Goal: Task Accomplishment & Management: Manage account settings

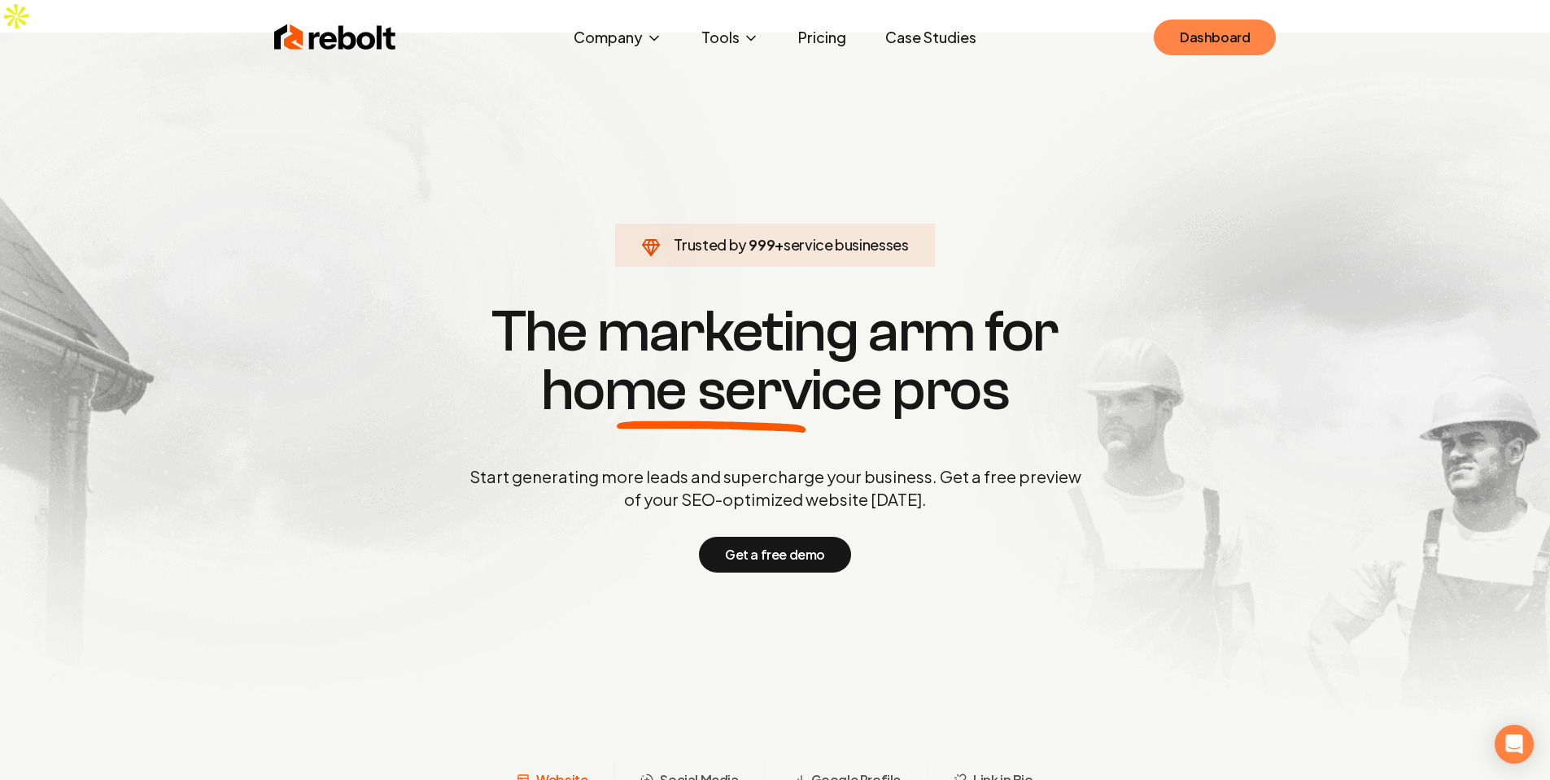
click at [1214, 47] on link "Dashboard" at bounding box center [1214, 38] width 122 height 36
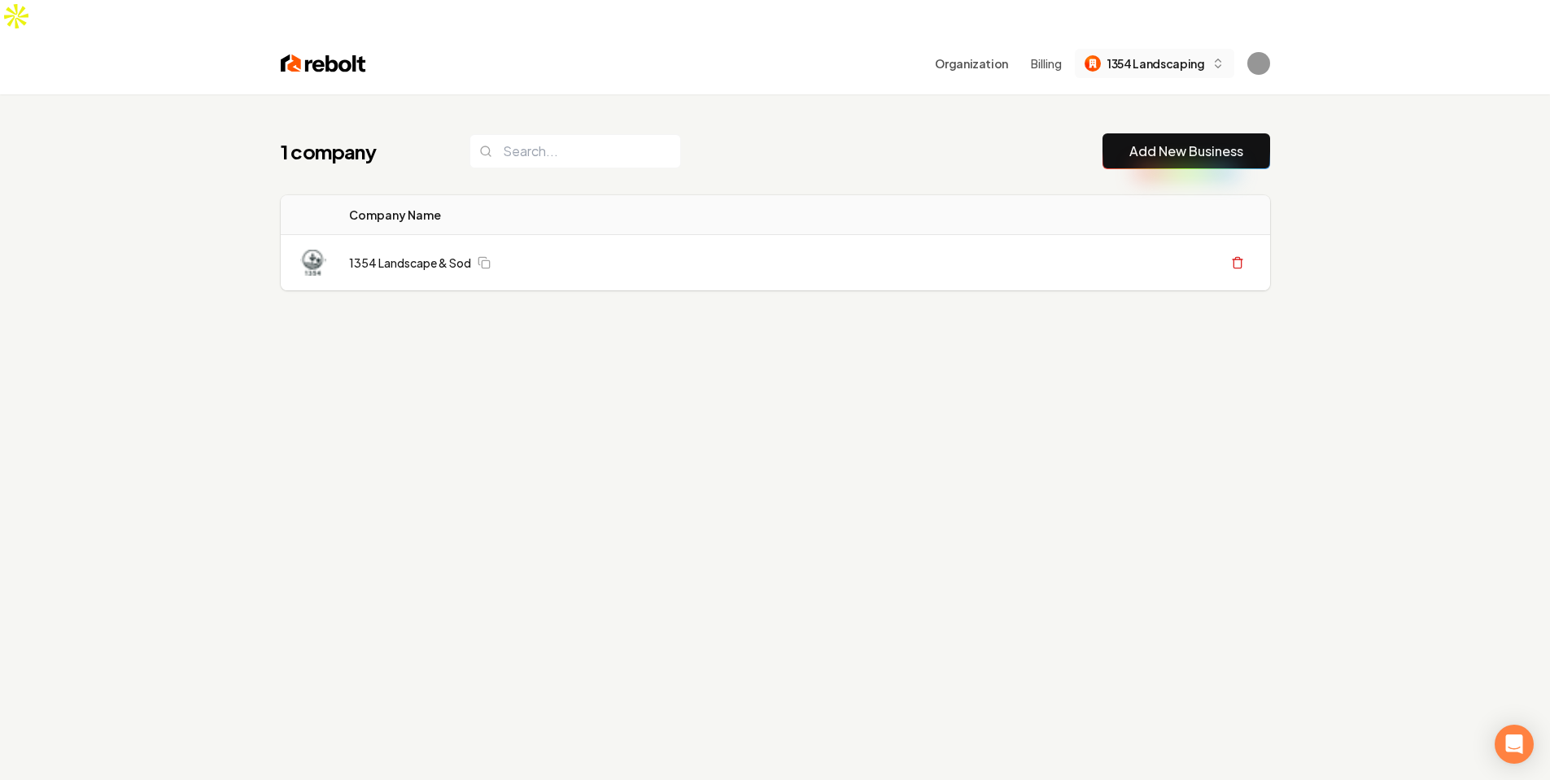
click at [1197, 55] on span "1354 Landscaping" at bounding box center [1155, 63] width 97 height 17
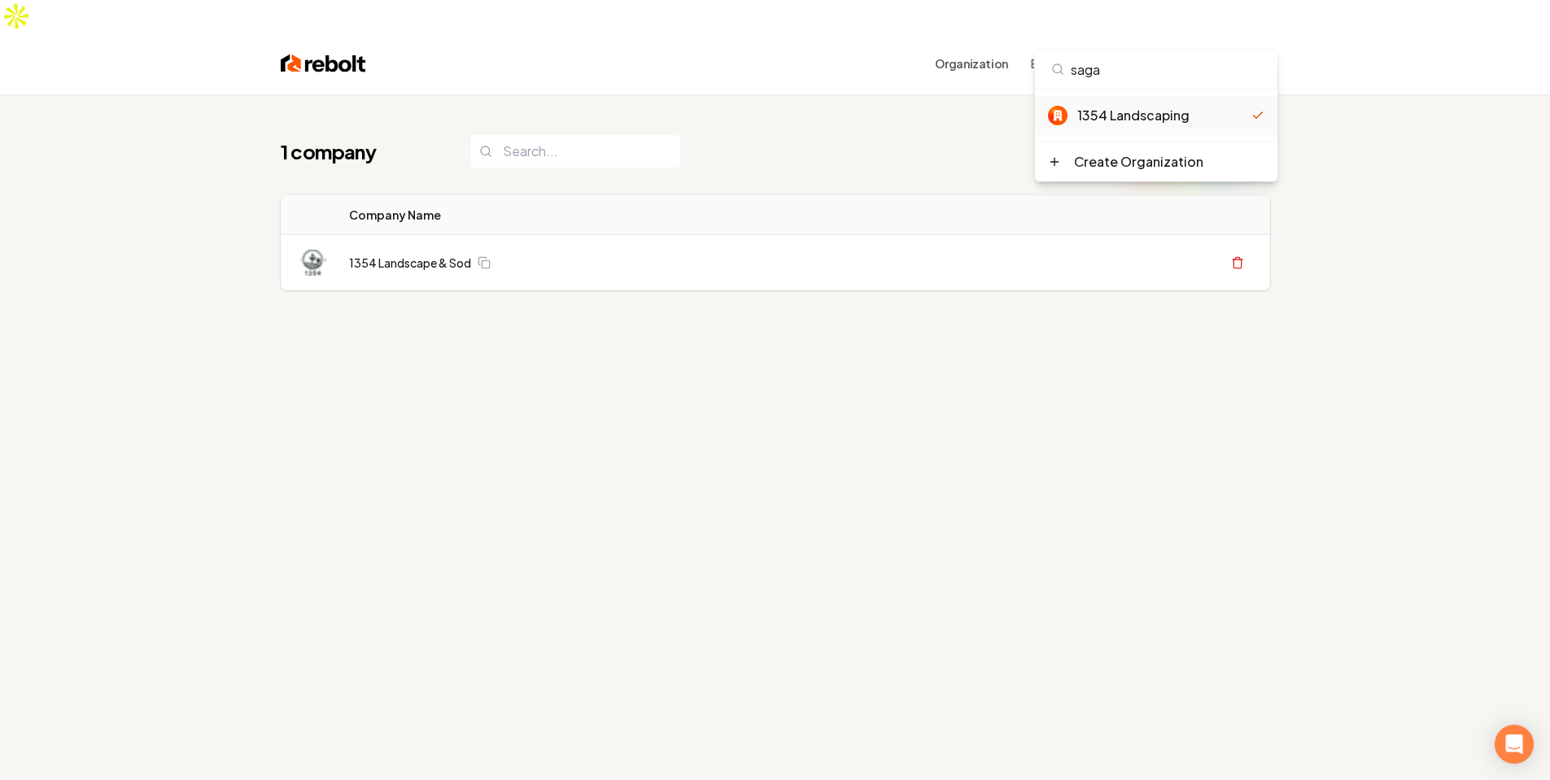
type input "sagar"
click at [835, 155] on div "1 company Add New Business Logo Company Name Actions 1354 Landscape & Sod Creat…" at bounding box center [775, 244] width 1041 height 300
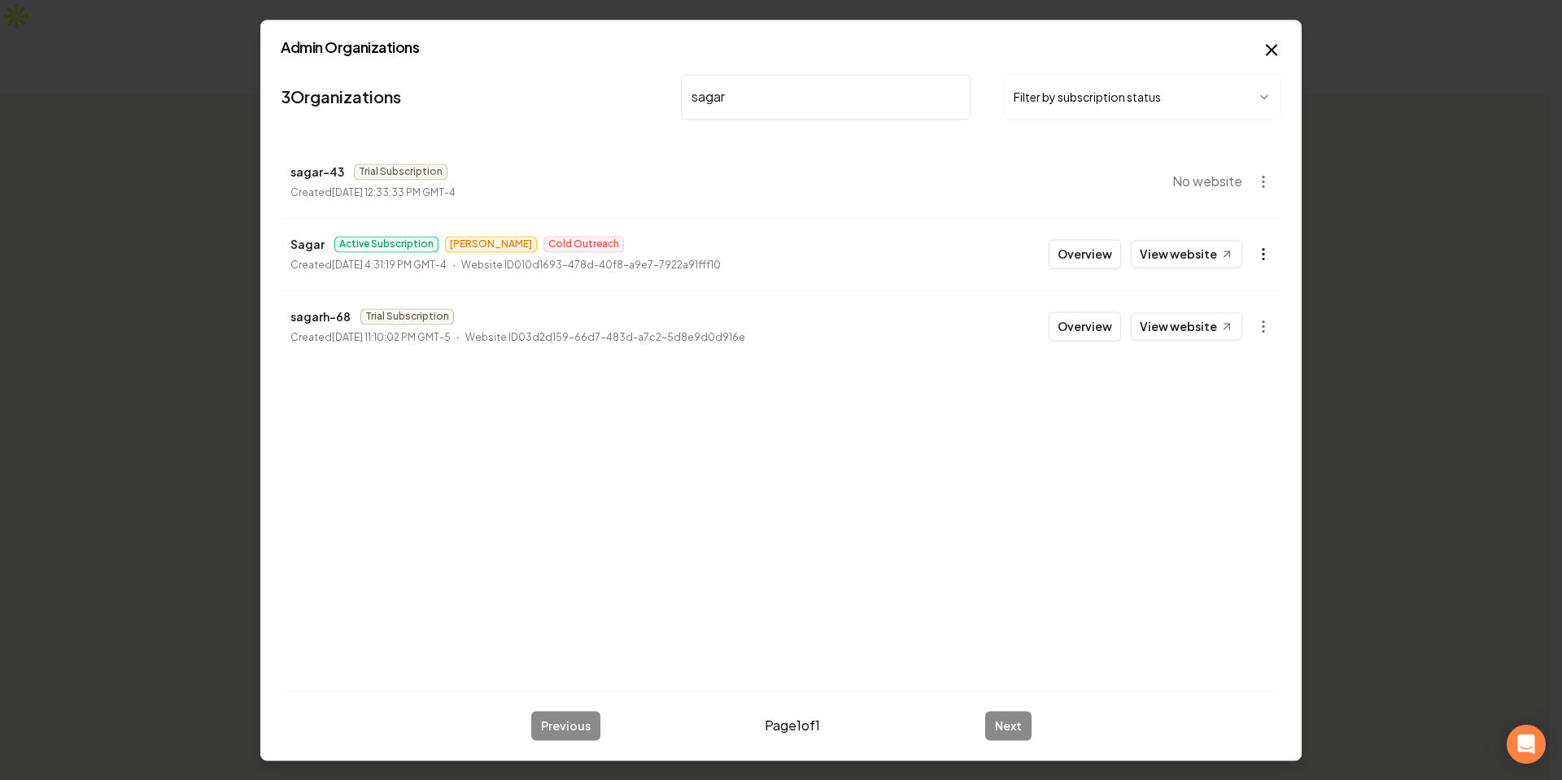
type input "sagar"
click at [1260, 255] on body "Organization Billing 1354 Landscaping 1 company Add New Business Logo Company N…" at bounding box center [775, 390] width 1550 height 780
click at [1260, 249] on div at bounding box center [781, 390] width 1562 height 780
click at [1261, 177] on body "Organization Billing 1354 Landscaping 1 company Add New Business Logo Company N…" at bounding box center [775, 390] width 1550 height 780
click at [690, 233] on div at bounding box center [781, 390] width 1562 height 780
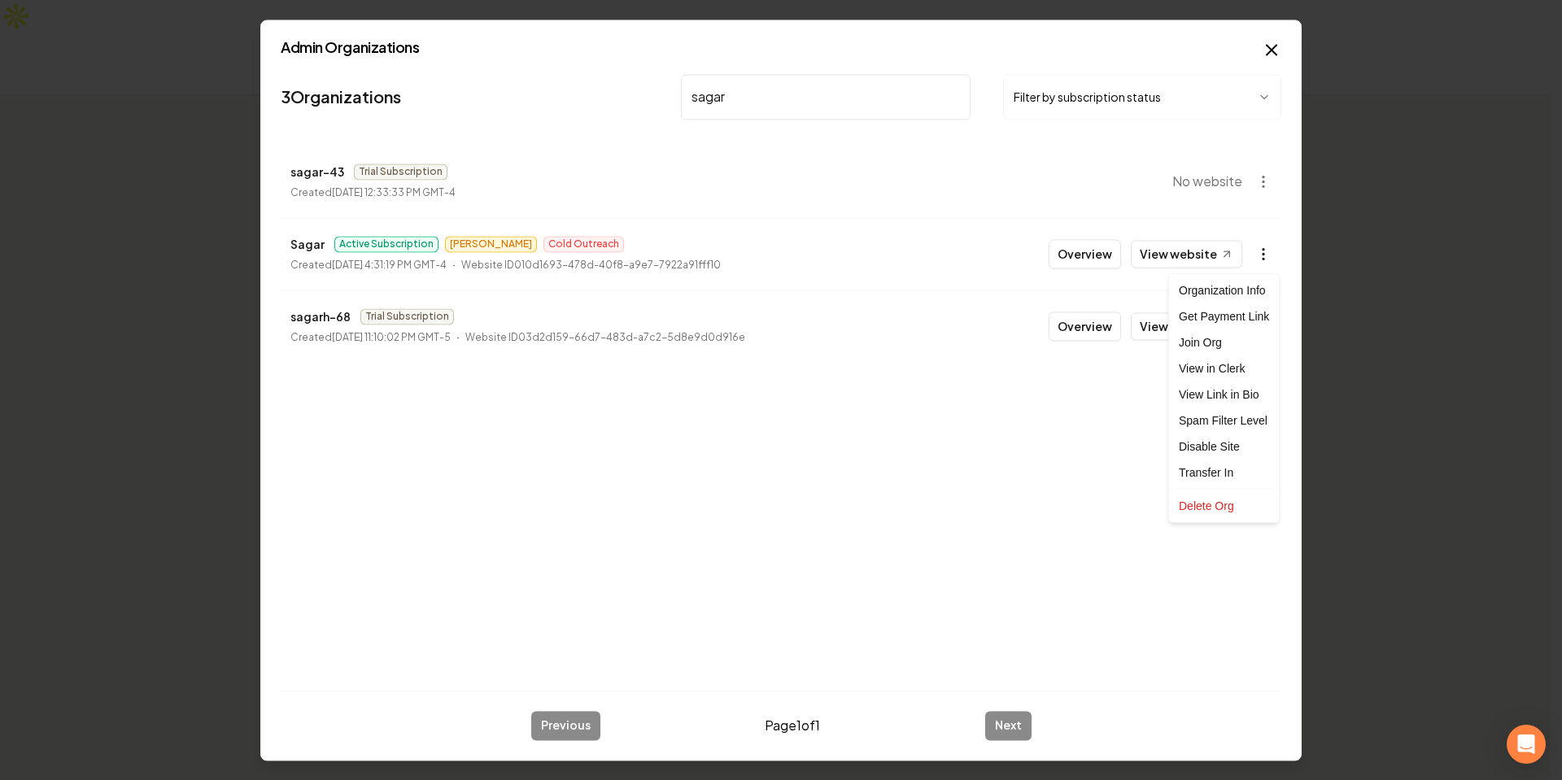
click at [1256, 249] on body "Organization Billing 1354 Landscaping 1 company Add New Business Logo Company N…" at bounding box center [775, 390] width 1550 height 780
click at [1235, 347] on div "Join Org" at bounding box center [1223, 342] width 103 height 26
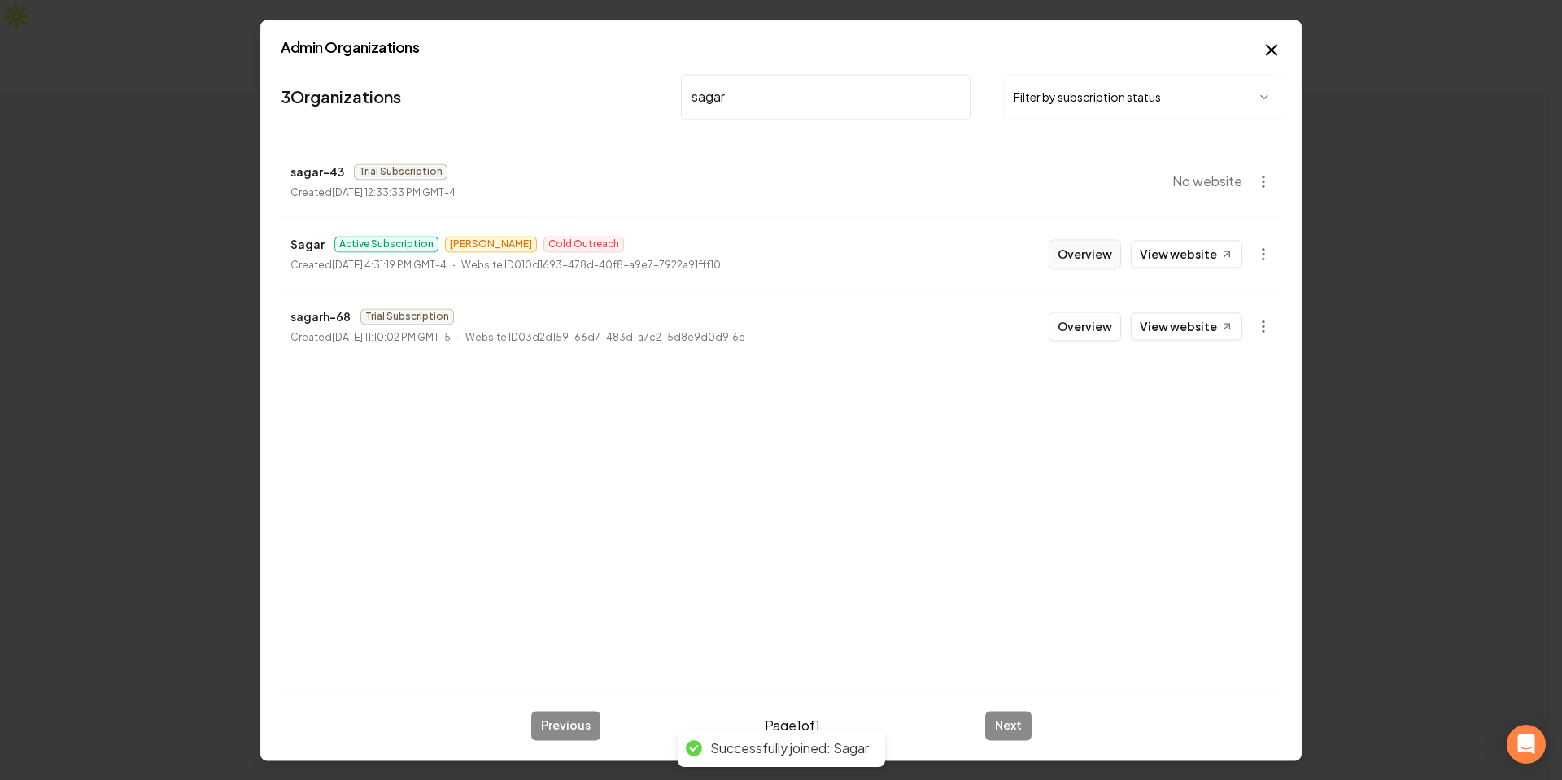
click at [1097, 257] on button "Overview" at bounding box center [1084, 253] width 72 height 29
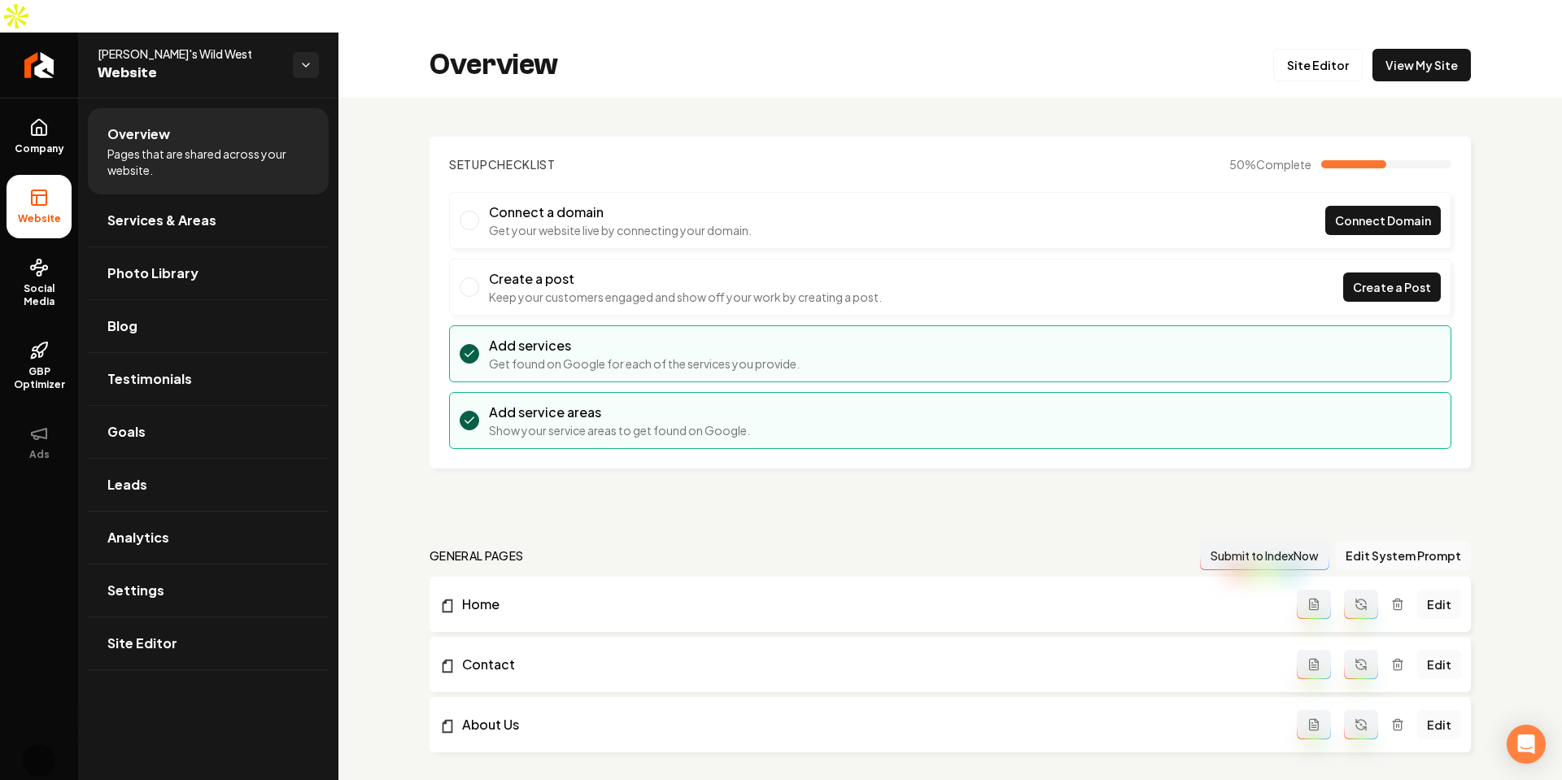
scroll to position [522, 0]
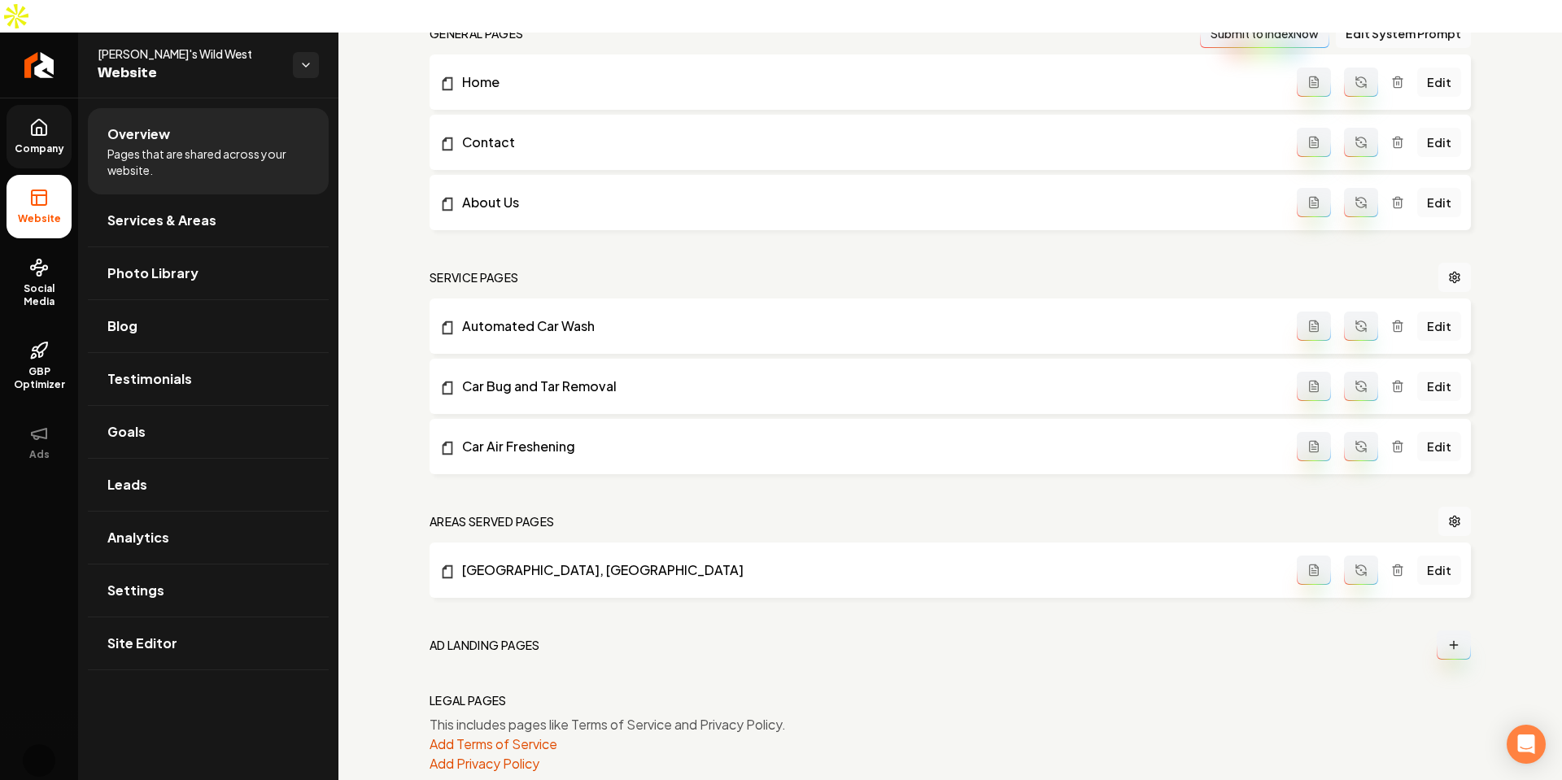
click at [50, 107] on link "Company" at bounding box center [39, 136] width 65 height 63
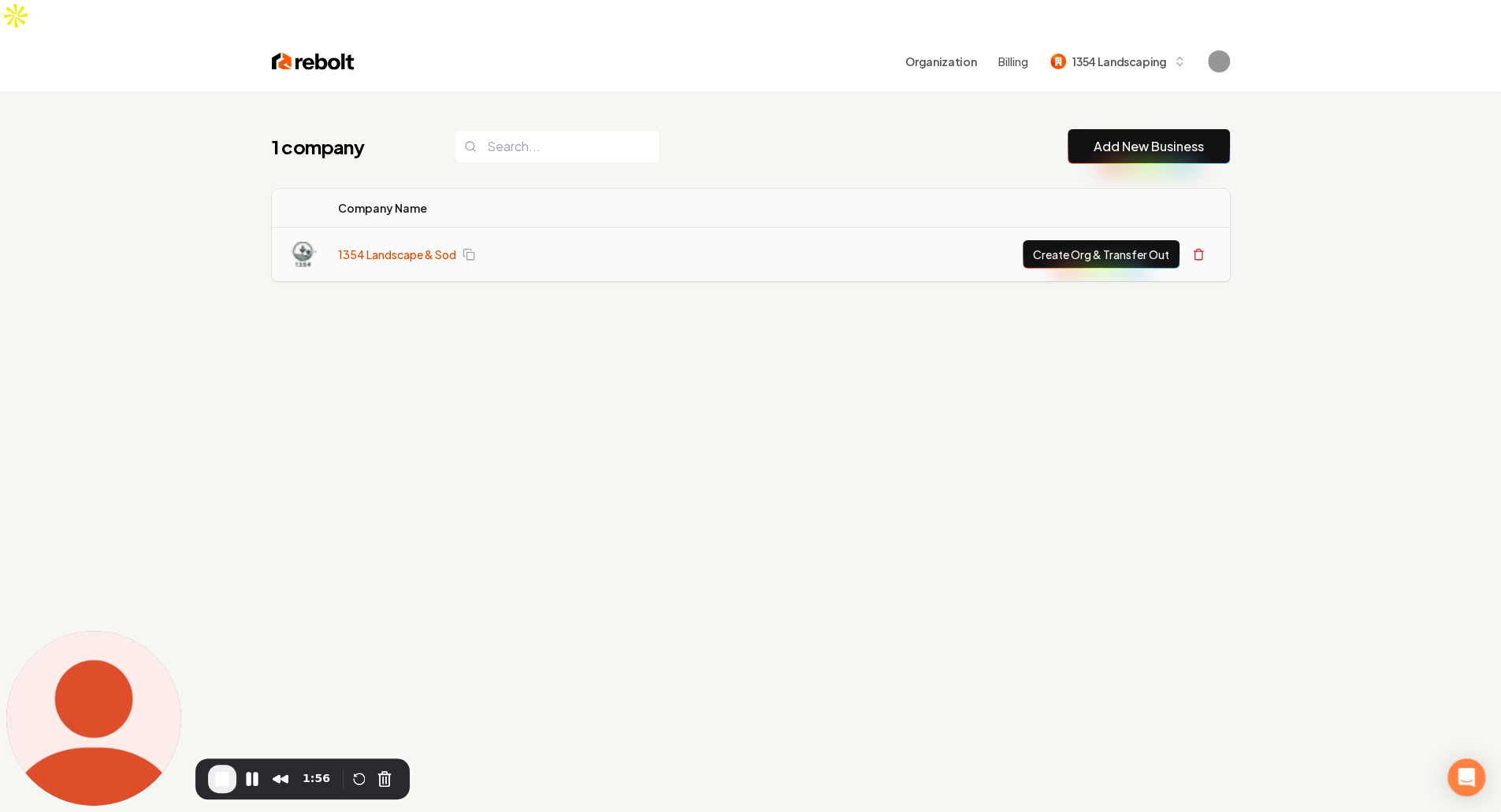
click at [410, 247] on link "1354 Landscape & Sod" at bounding box center [397, 255] width 118 height 15
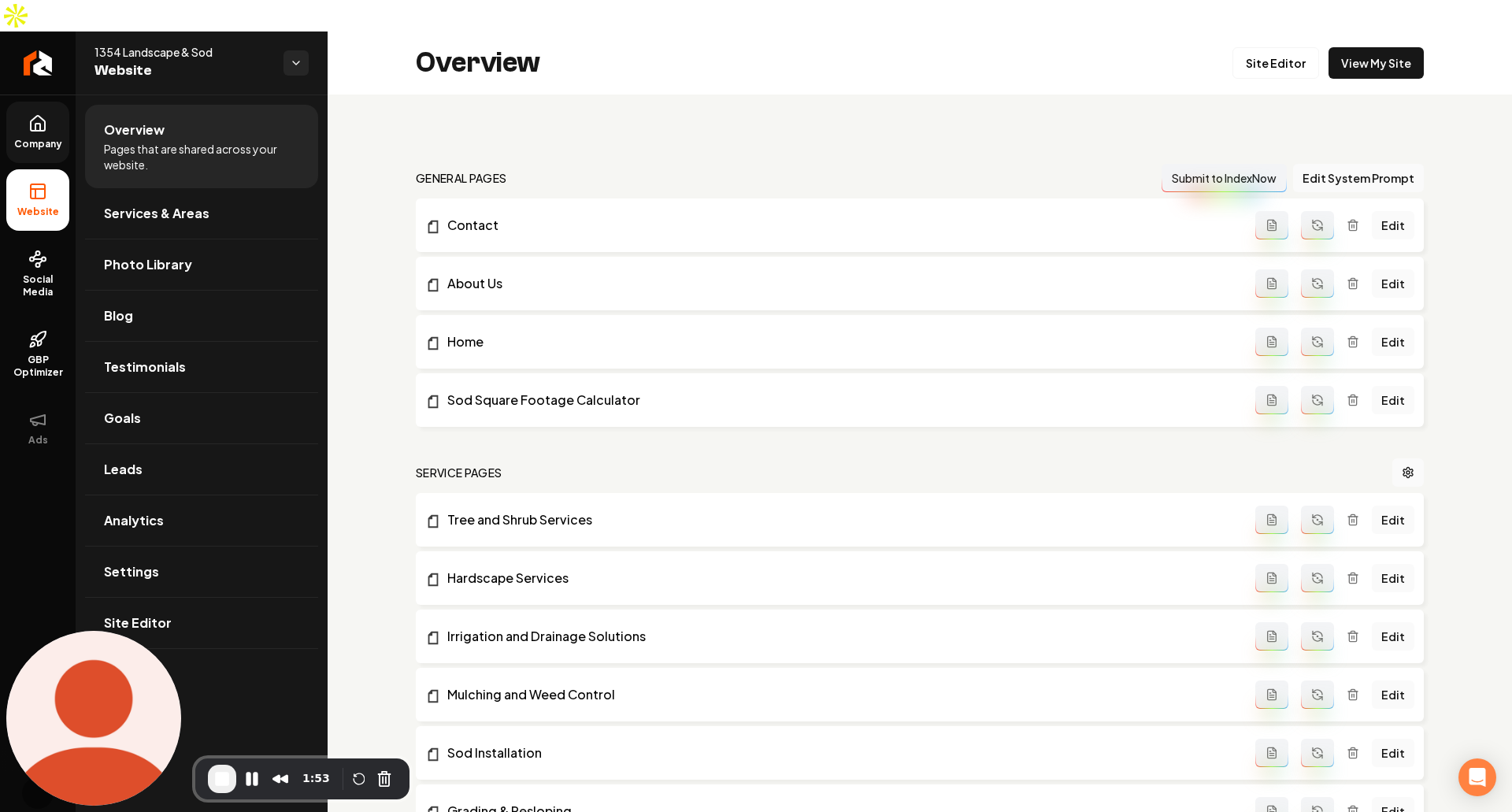
click at [34, 116] on icon at bounding box center [38, 123] width 15 height 15
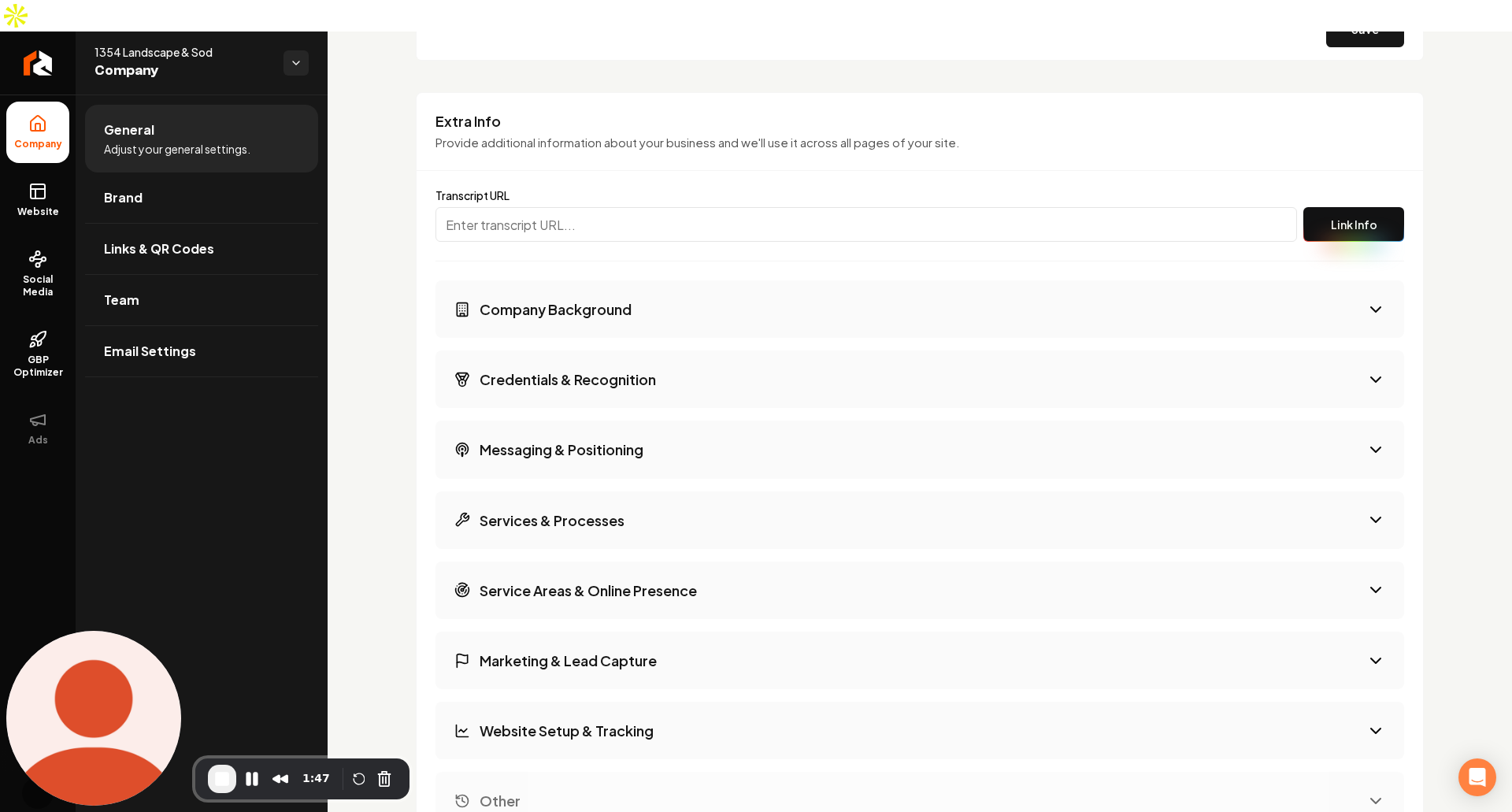
scroll to position [2484, 0]
click at [482, 113] on h3 "Extra Info" at bounding box center [920, 123] width 968 height 19
click at [811, 120] on div "Extra Info Provide additional information about your business and we'll use it …" at bounding box center [920, 143] width 1007 height 60
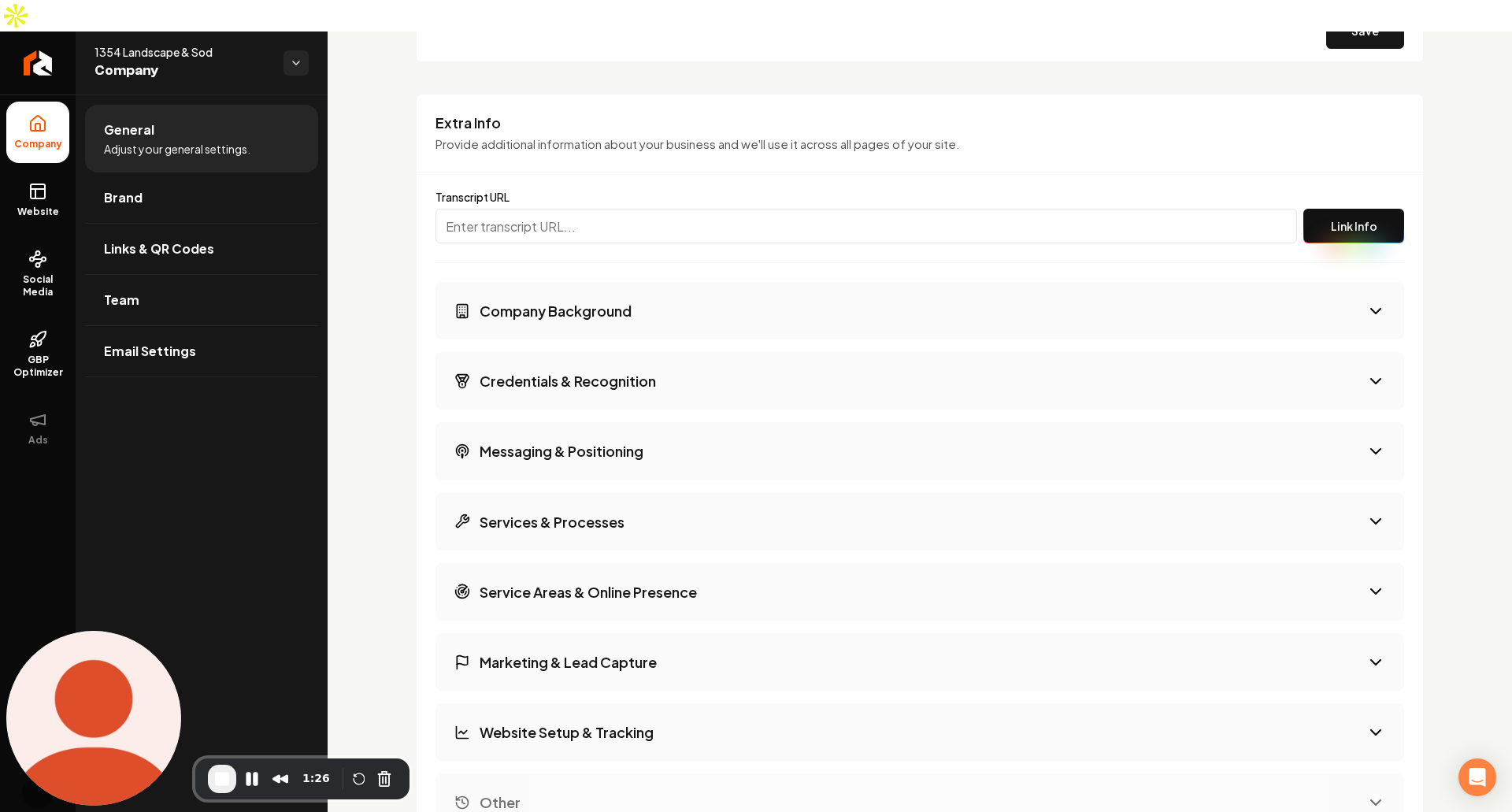
click at [497, 113] on h3 "Extra Info" at bounding box center [920, 123] width 968 height 19
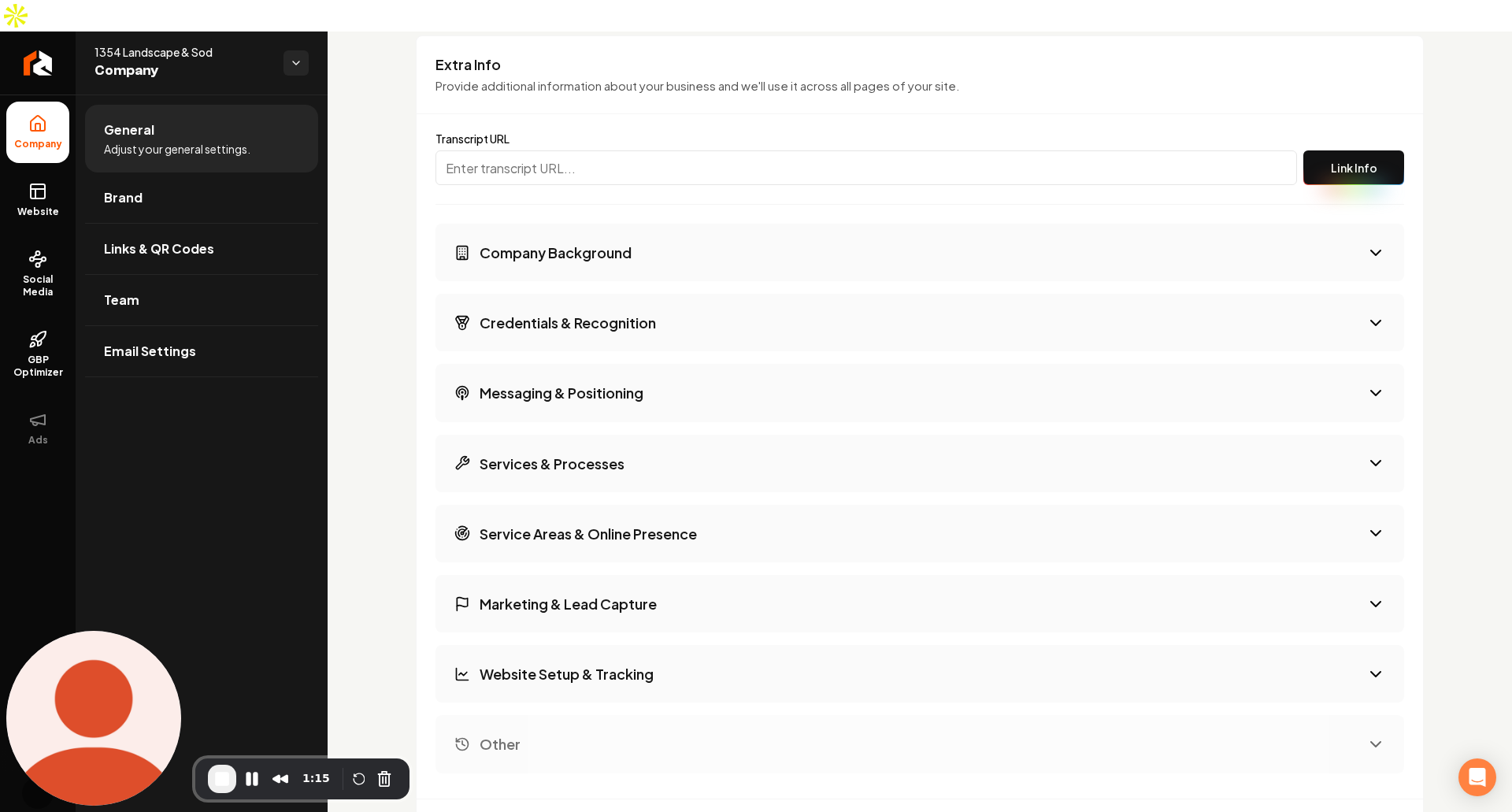
click at [1181, 375] on button "Messaging & Positioning" at bounding box center [920, 392] width 968 height 57
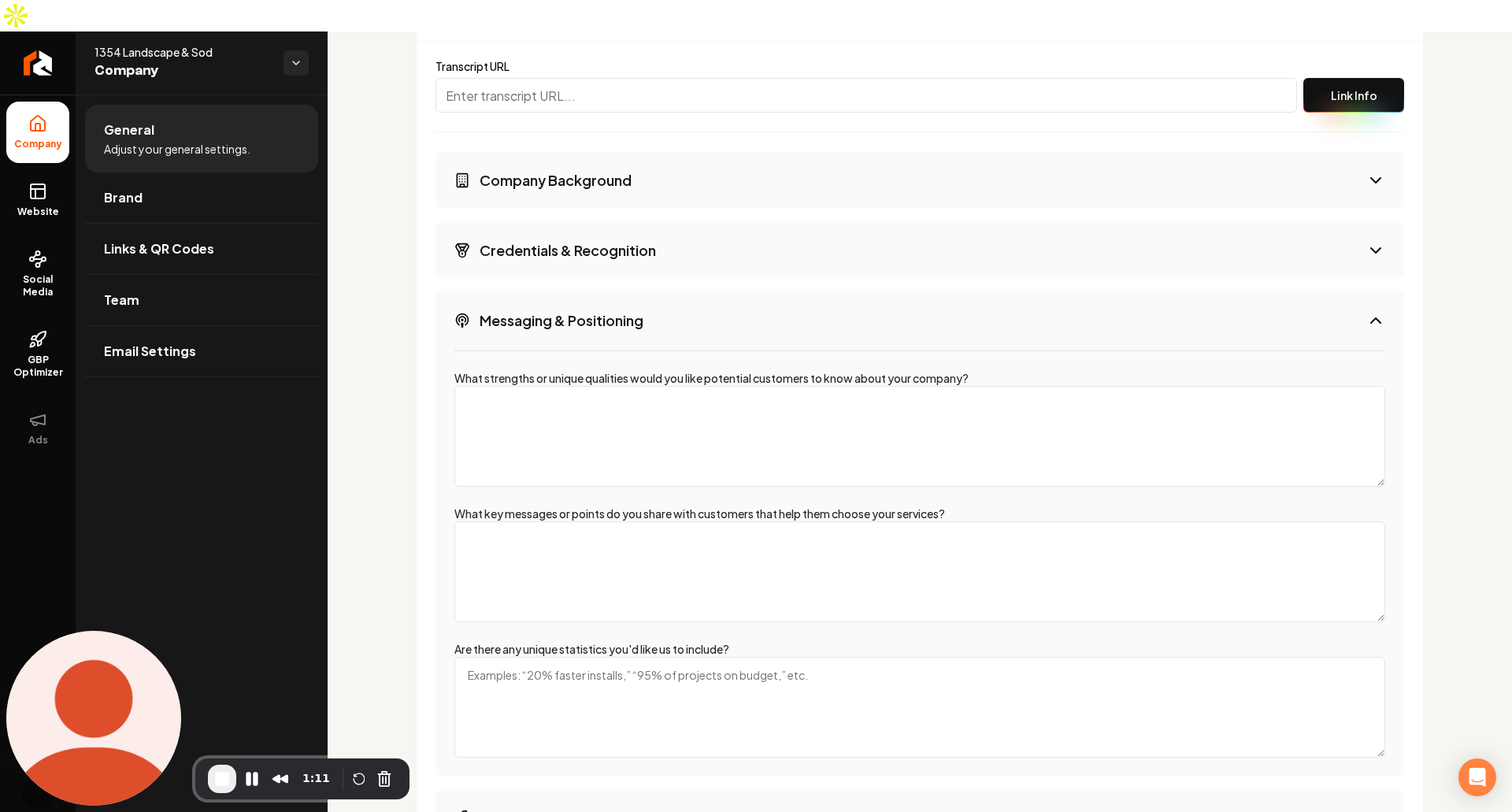
scroll to position [2613, 0]
click at [1112, 302] on button "Messaging & Positioning" at bounding box center [920, 321] width 968 height 57
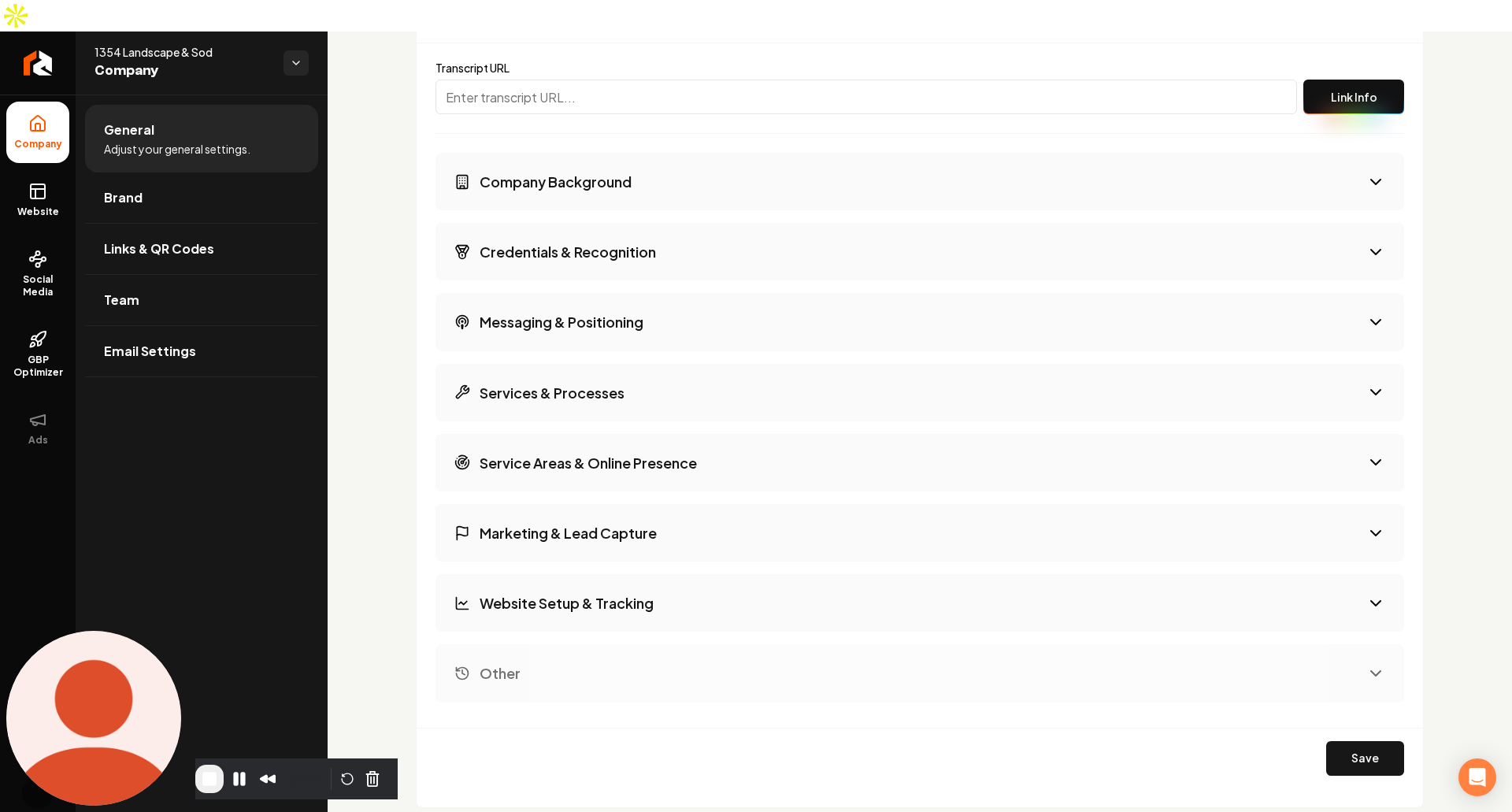
click at [1219, 153] on button "Company Background" at bounding box center [920, 181] width 968 height 57
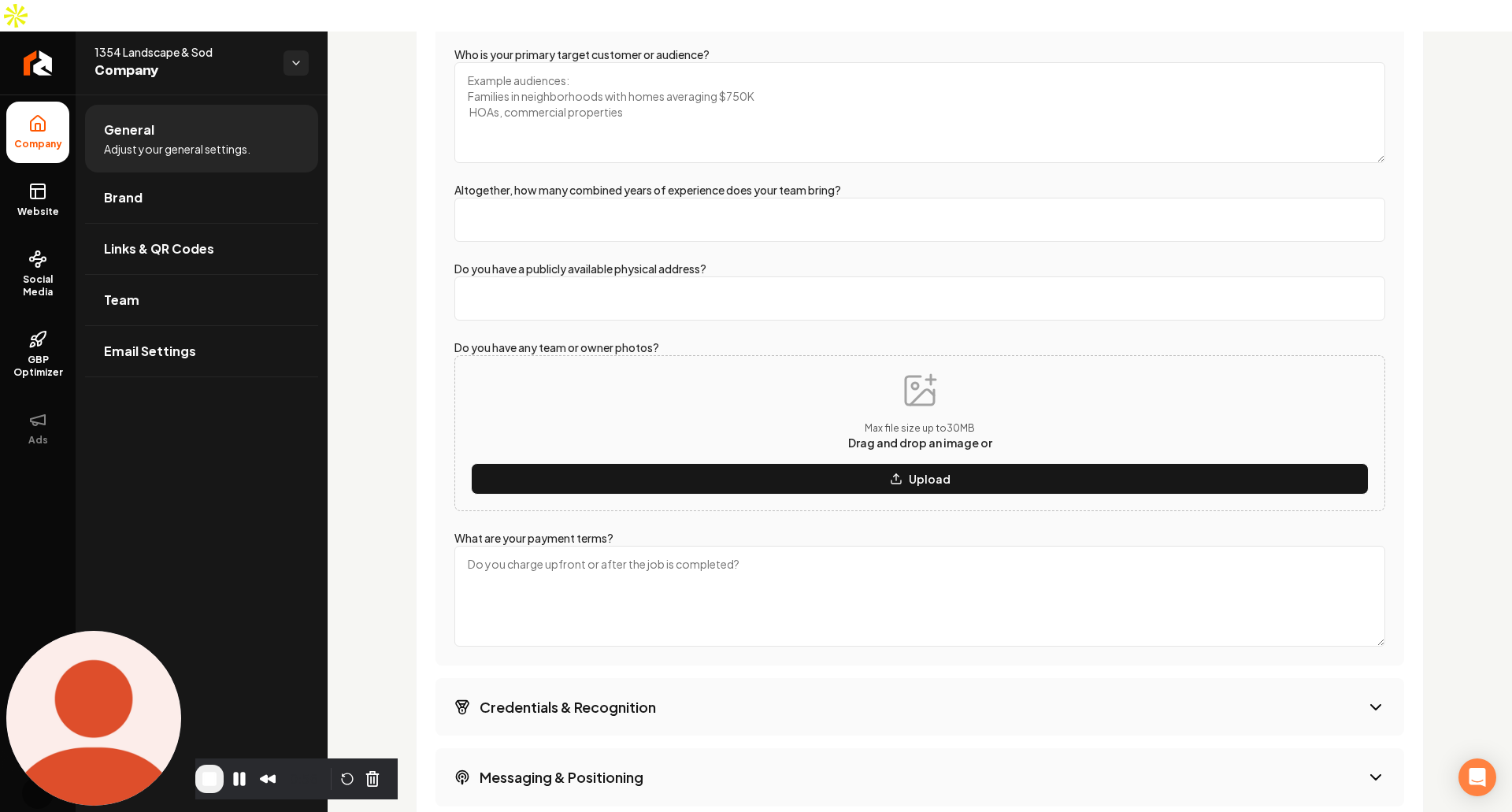
scroll to position [3054, 0]
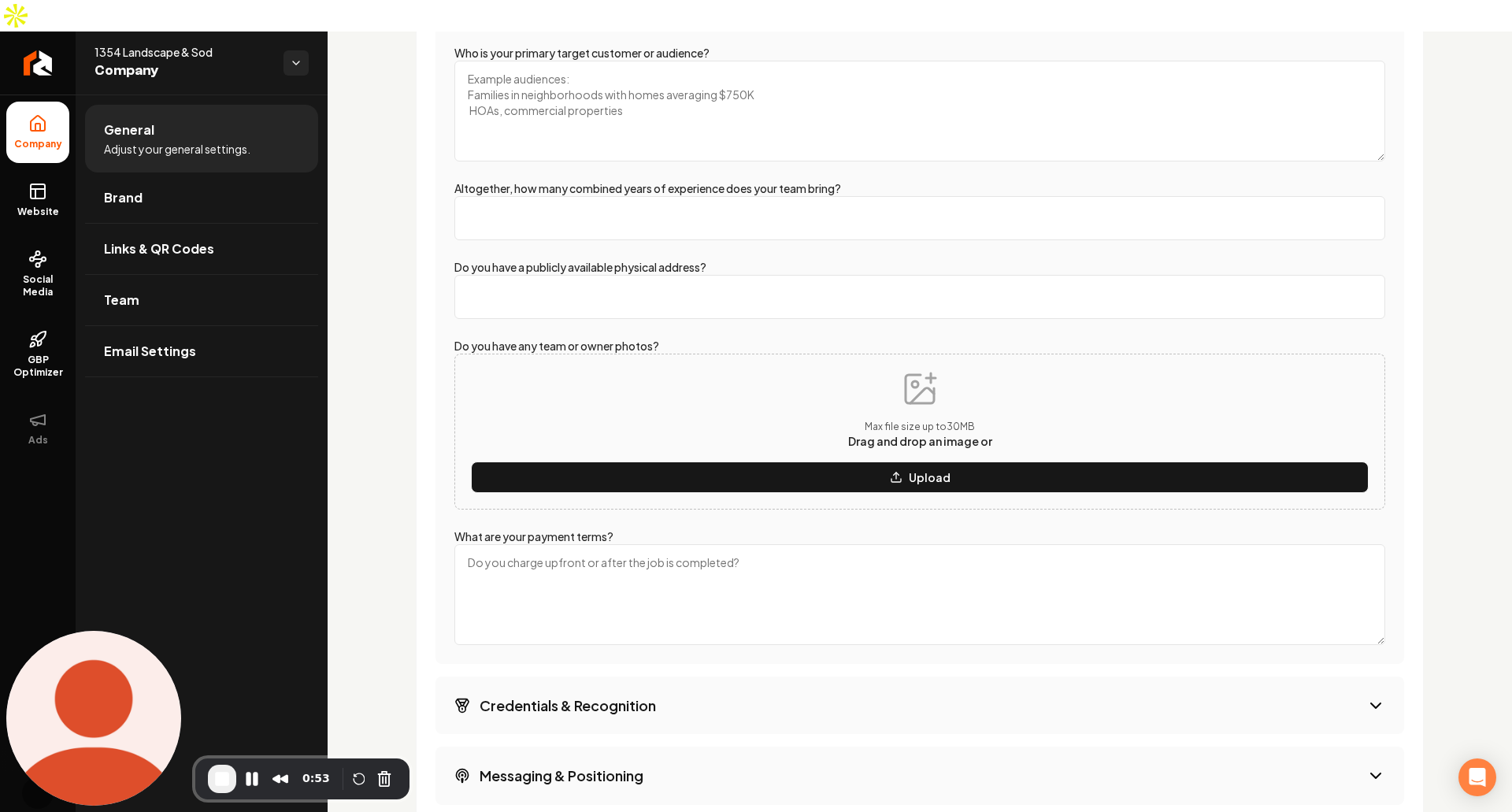
click at [914, 434] on span "Drag and drop an image or" at bounding box center [920, 440] width 144 height 15
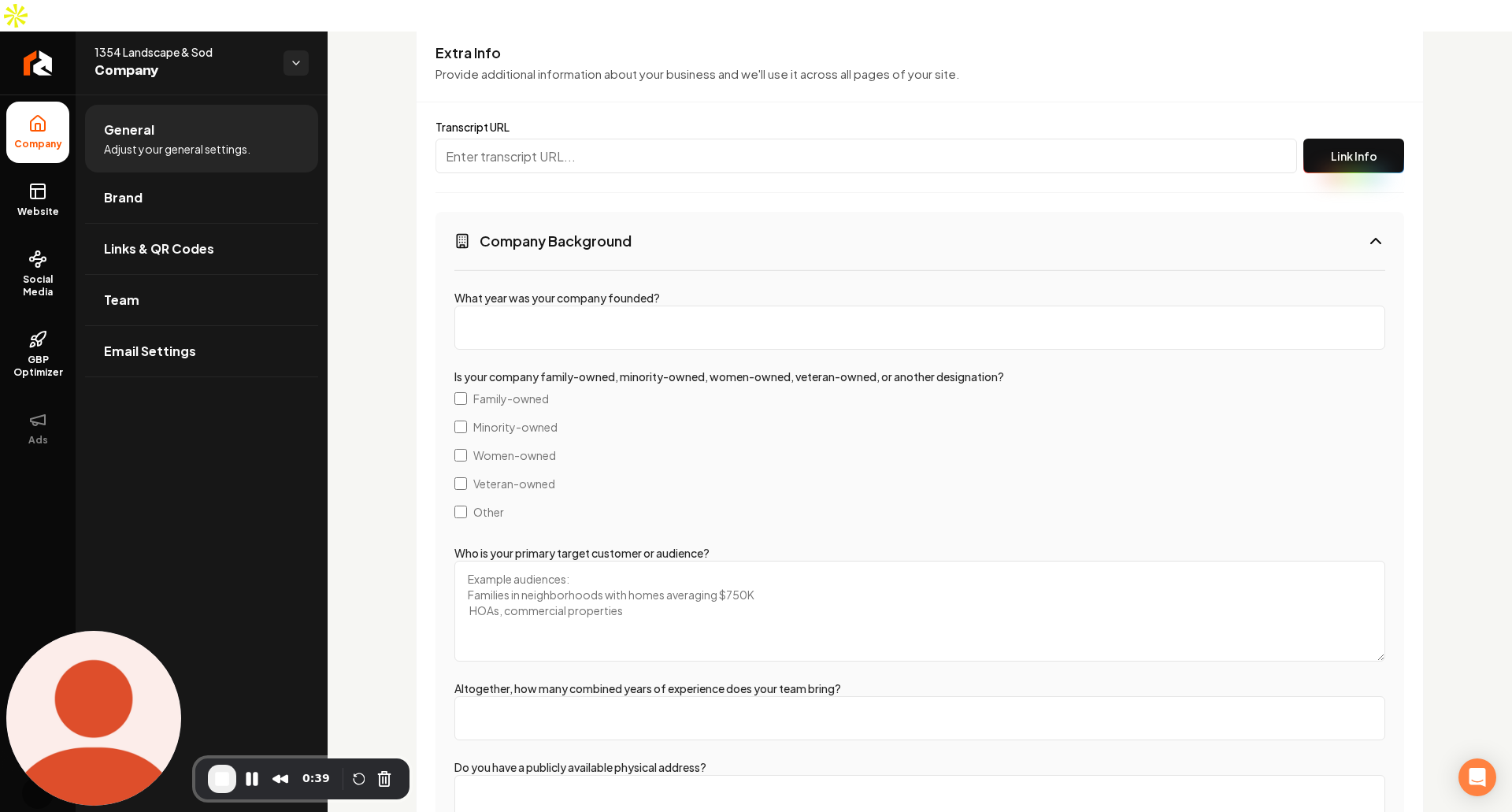
scroll to position [2554, 0]
click at [782, 306] on input "What year was your company founded?" at bounding box center [919, 328] width 930 height 45
